Goal: Information Seeking & Learning: Learn about a topic

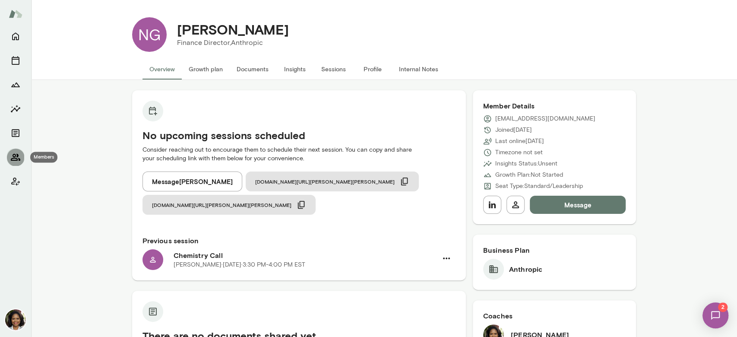
click at [11, 160] on icon "Members" at bounding box center [16, 157] width 10 height 7
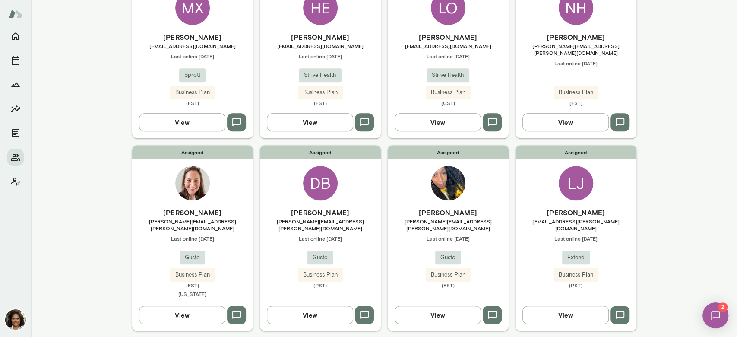
scroll to position [293, 0]
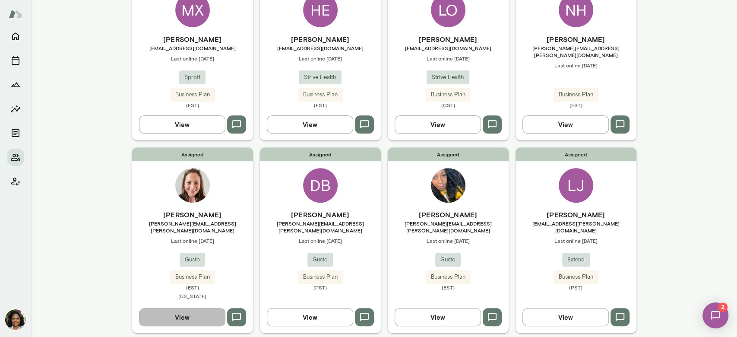
click at [187, 317] on button "View" at bounding box center [182, 317] width 86 height 18
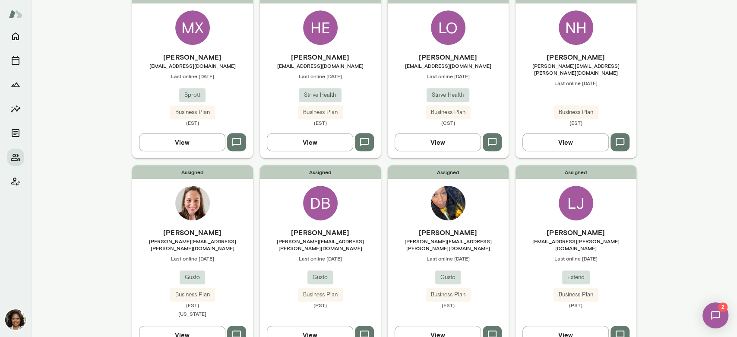
scroll to position [319, 0]
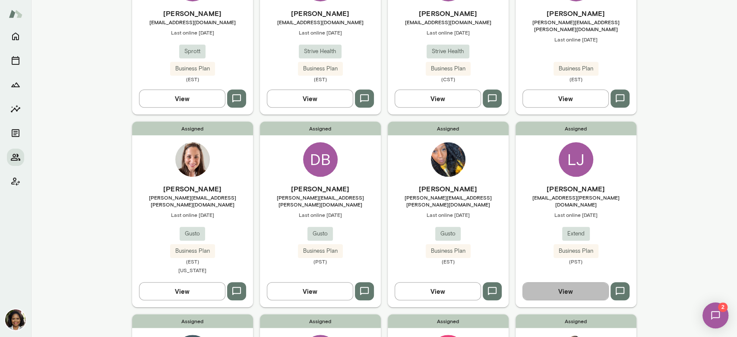
click at [573, 285] on button "View" at bounding box center [566, 291] width 86 height 18
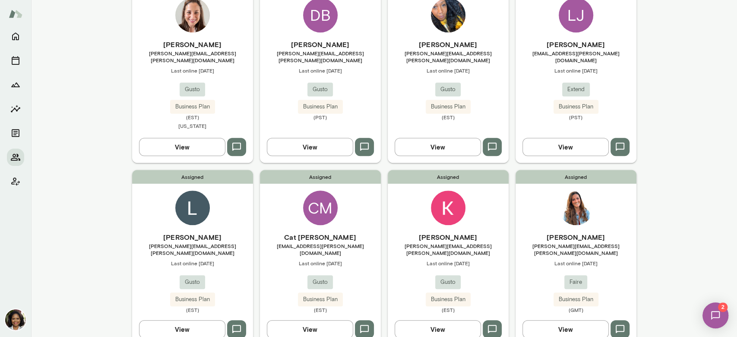
scroll to position [466, 0]
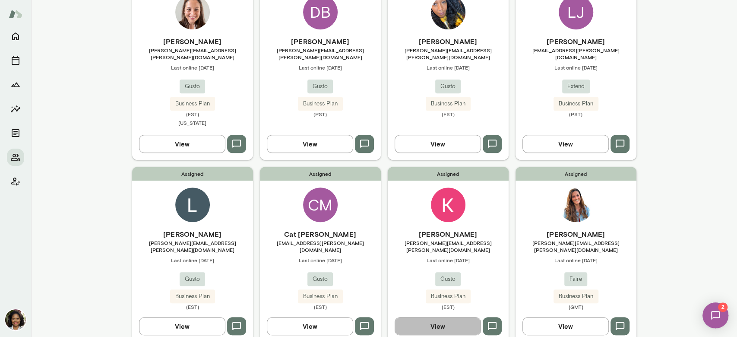
click at [462, 317] on button "View" at bounding box center [438, 326] width 86 height 18
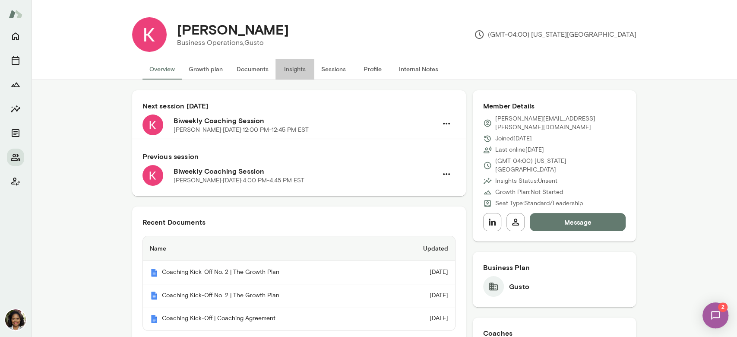
click at [289, 70] on button "Insights" at bounding box center [295, 69] width 39 height 21
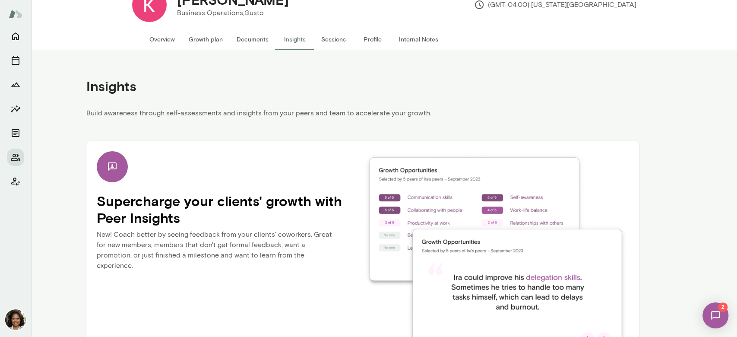
scroll to position [69, 0]
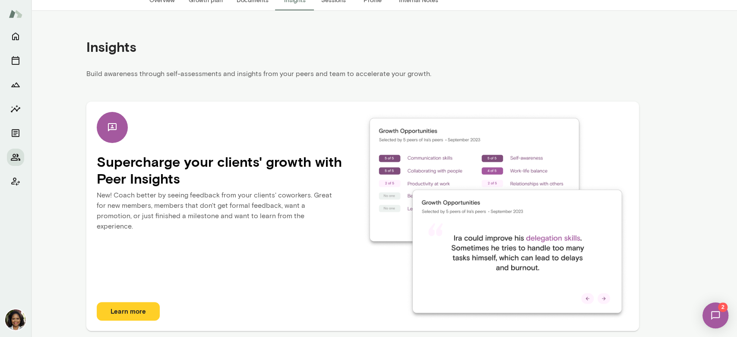
click at [135, 313] on button "Learn more" at bounding box center [128, 311] width 63 height 18
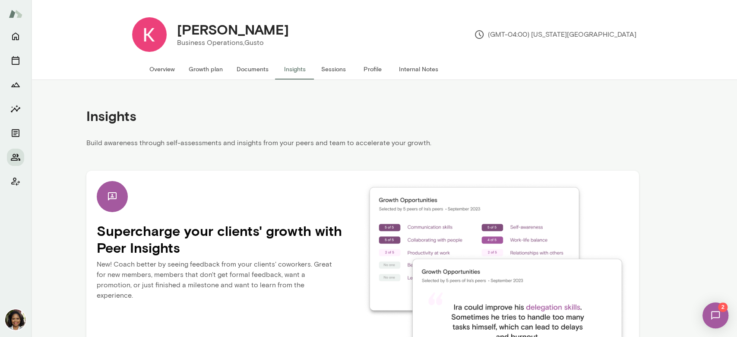
click at [260, 68] on button "Documents" at bounding box center [253, 69] width 46 height 21
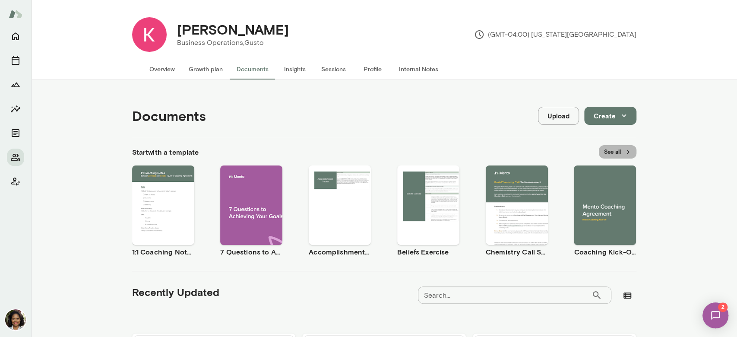
click at [619, 147] on button "See all" at bounding box center [618, 151] width 38 height 13
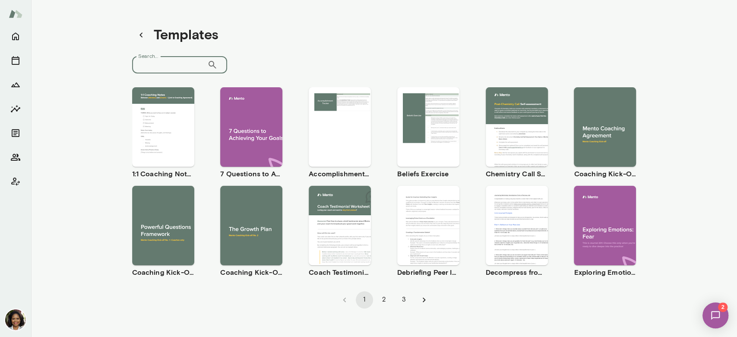
click at [190, 61] on input "Search..." at bounding box center [169, 64] width 75 height 17
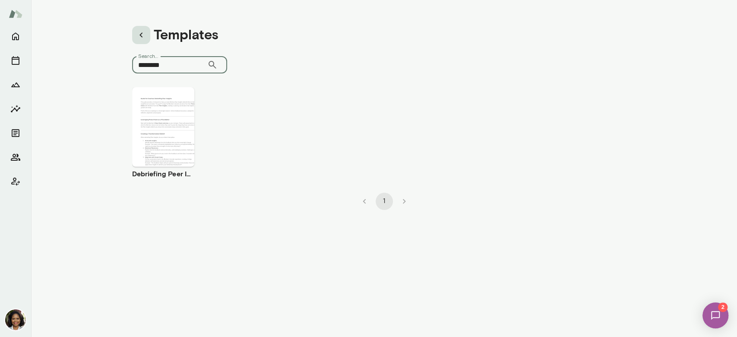
type input "********"
click at [134, 40] on button "button" at bounding box center [141, 35] width 18 height 18
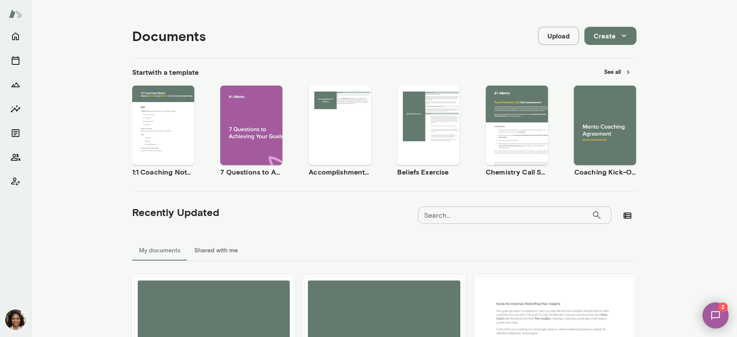
click at [627, 71] on icon "button" at bounding box center [629, 72] width 8 height 8
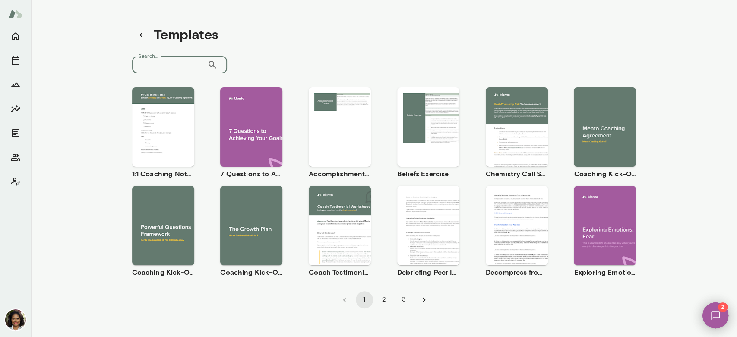
click at [194, 60] on input "Search..." at bounding box center [169, 64] width 75 height 17
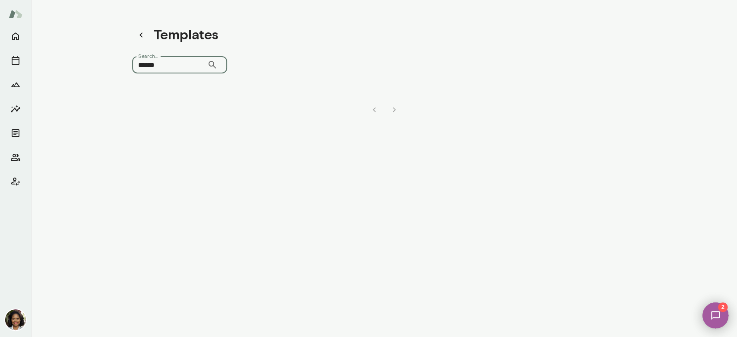
type input "******"
click at [136, 32] on icon "button" at bounding box center [141, 35] width 10 height 10
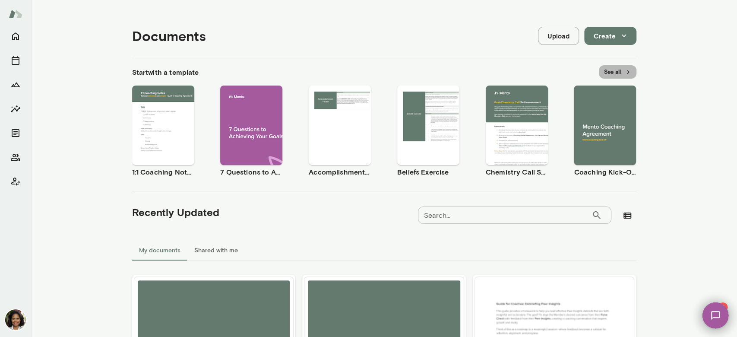
click at [607, 75] on button "See all" at bounding box center [618, 71] width 38 height 13
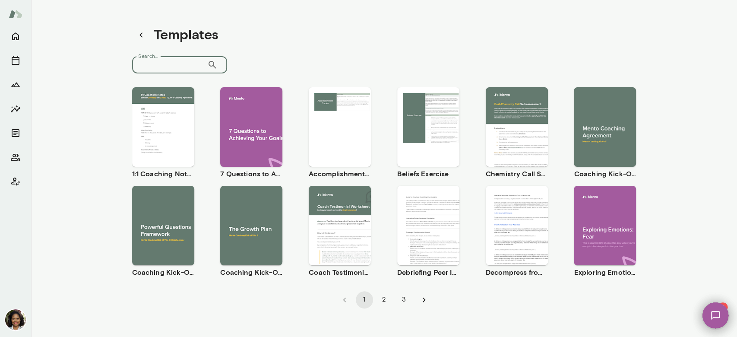
click at [193, 64] on input "Search..." at bounding box center [169, 64] width 75 height 17
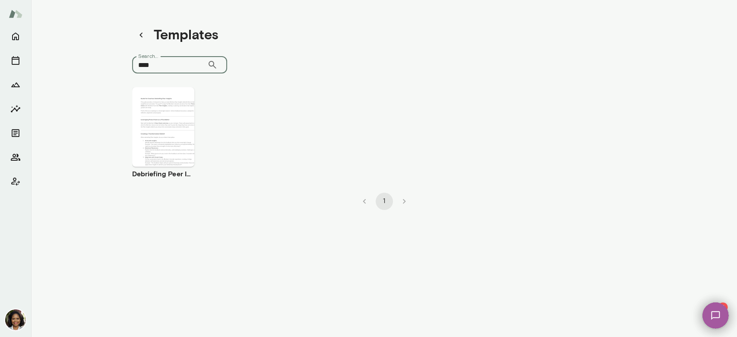
type input "****"
click at [153, 161] on div "Use template Preview" at bounding box center [163, 126] width 62 height 79
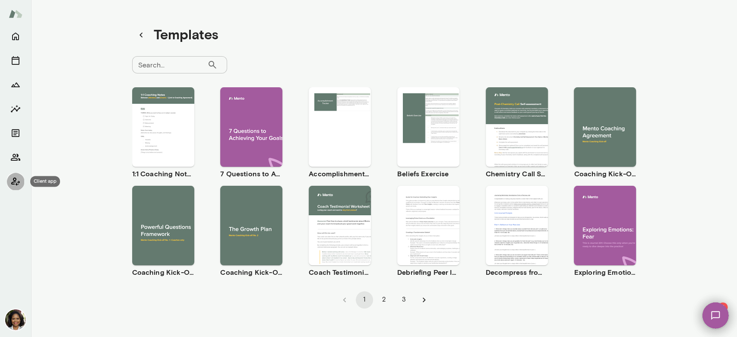
click at [16, 178] on icon "Client app" at bounding box center [15, 181] width 10 height 10
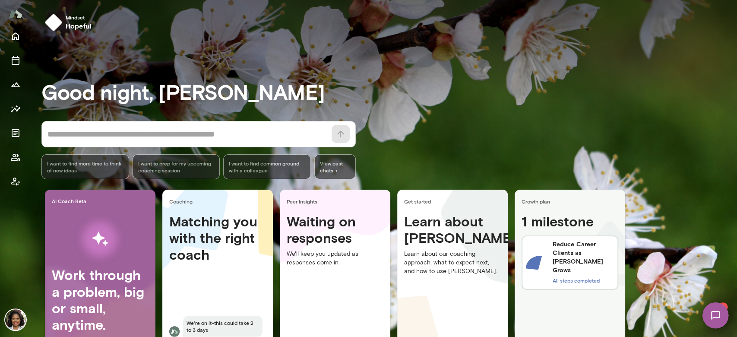
click at [91, 145] on div "* ​ ​" at bounding box center [198, 134] width 314 height 26
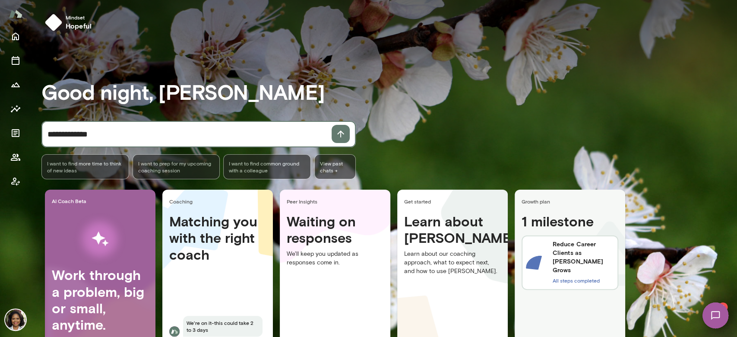
type textarea "**********"
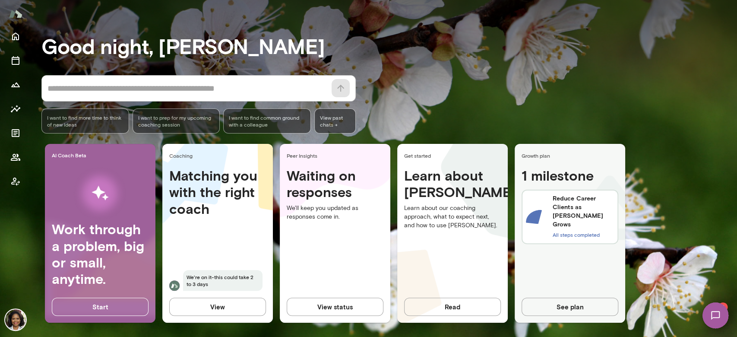
scroll to position [48, 0]
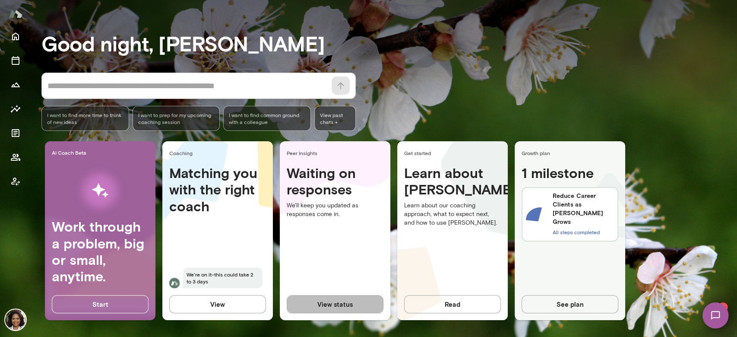
click at [349, 301] on button "View status" at bounding box center [335, 304] width 97 height 18
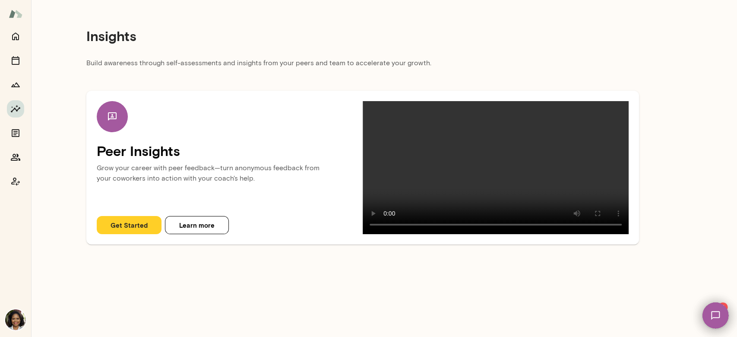
click at [565, 142] on video at bounding box center [496, 167] width 266 height 133
click at [190, 234] on button "Learn more" at bounding box center [197, 225] width 64 height 18
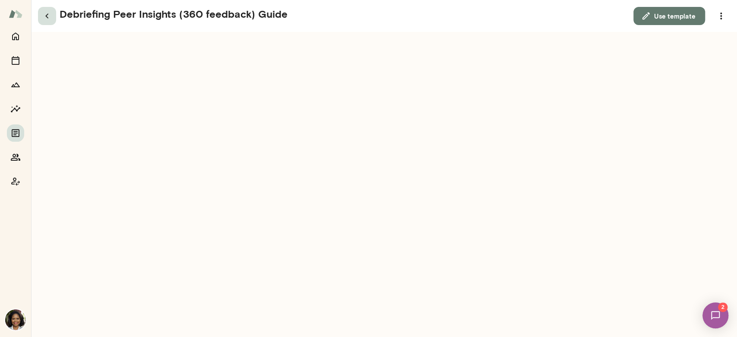
click at [45, 18] on icon "button" at bounding box center [47, 16] width 10 height 10
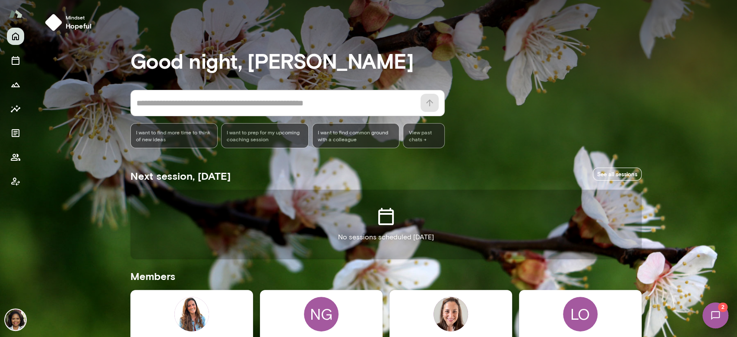
click at [14, 185] on icon "Client app" at bounding box center [15, 181] width 10 height 10
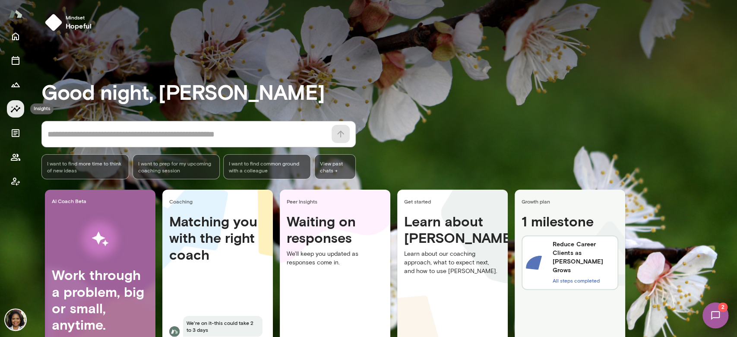
click at [16, 105] on icon "Insights" at bounding box center [15, 109] width 10 height 10
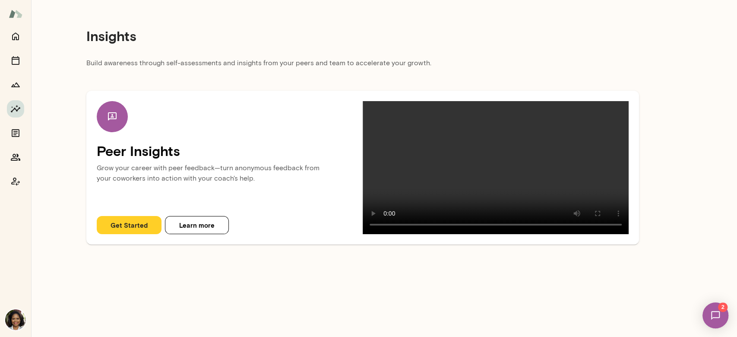
click at [677, 83] on div "Insights Build awareness through self-assessments and insights from your peers …" at bounding box center [362, 125] width 663 height 251
click at [19, 174] on button "Coach app" at bounding box center [15, 181] width 17 height 17
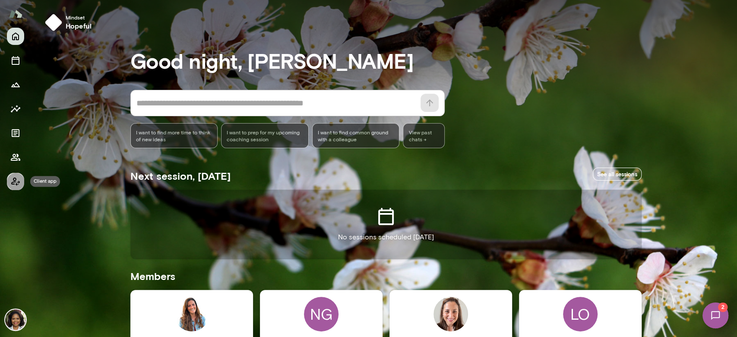
click at [8, 182] on button "Client app" at bounding box center [15, 181] width 17 height 17
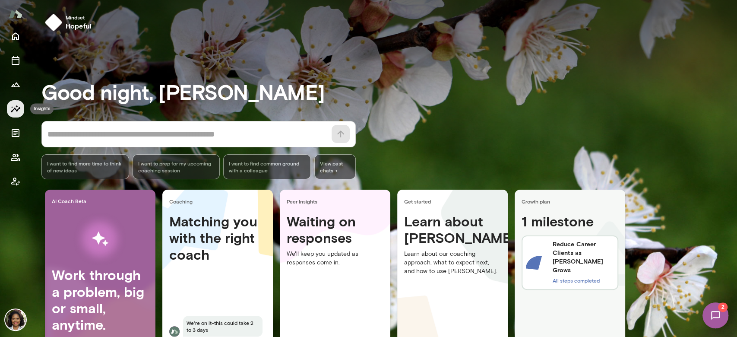
click at [16, 105] on icon "Insights" at bounding box center [15, 109] width 10 height 10
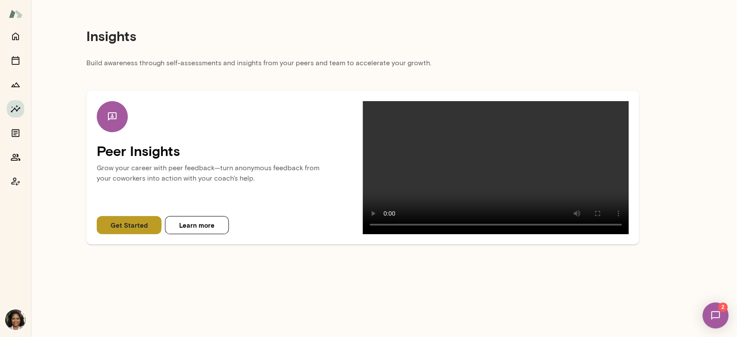
click at [106, 234] on button "Get Started" at bounding box center [129, 225] width 65 height 18
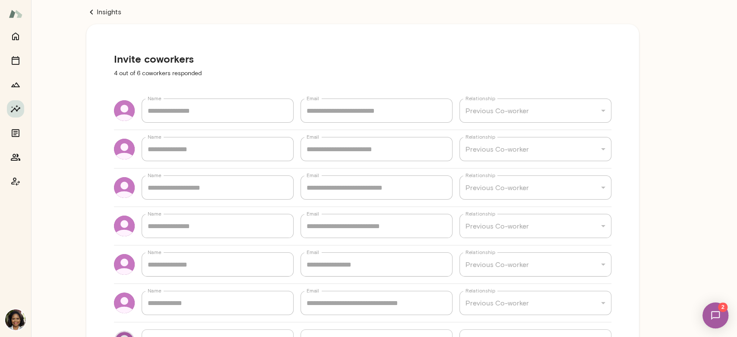
click at [107, 12] on link "Insights" at bounding box center [362, 12] width 553 height 10
